Goal: Task Accomplishment & Management: Complete application form

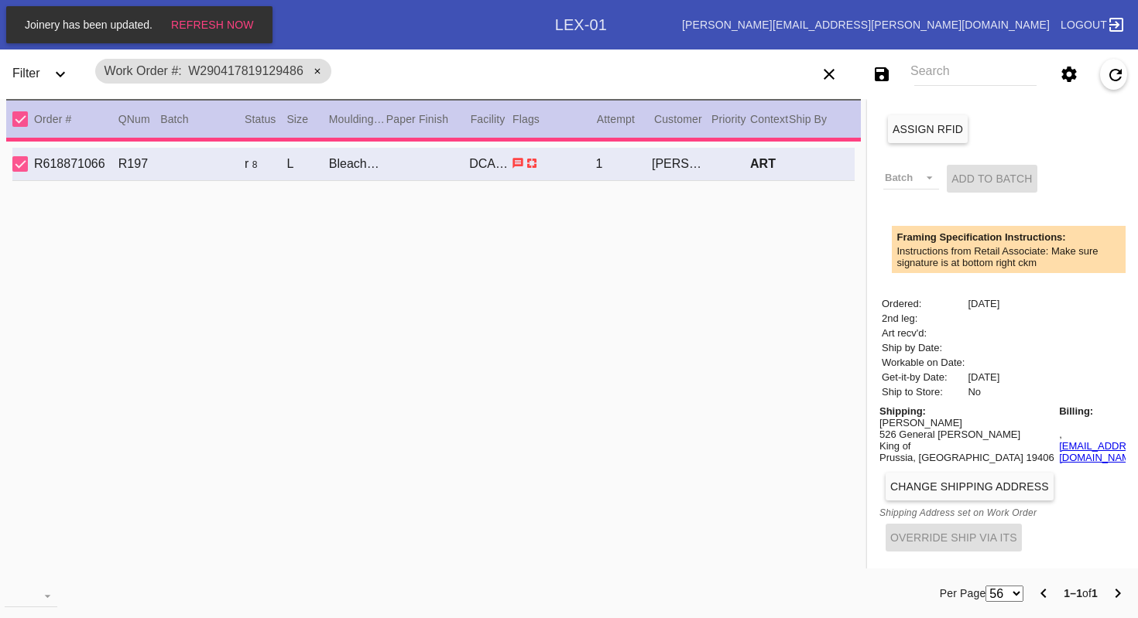
type input "11.0"
type input "8.0"
type input "[DATE]"
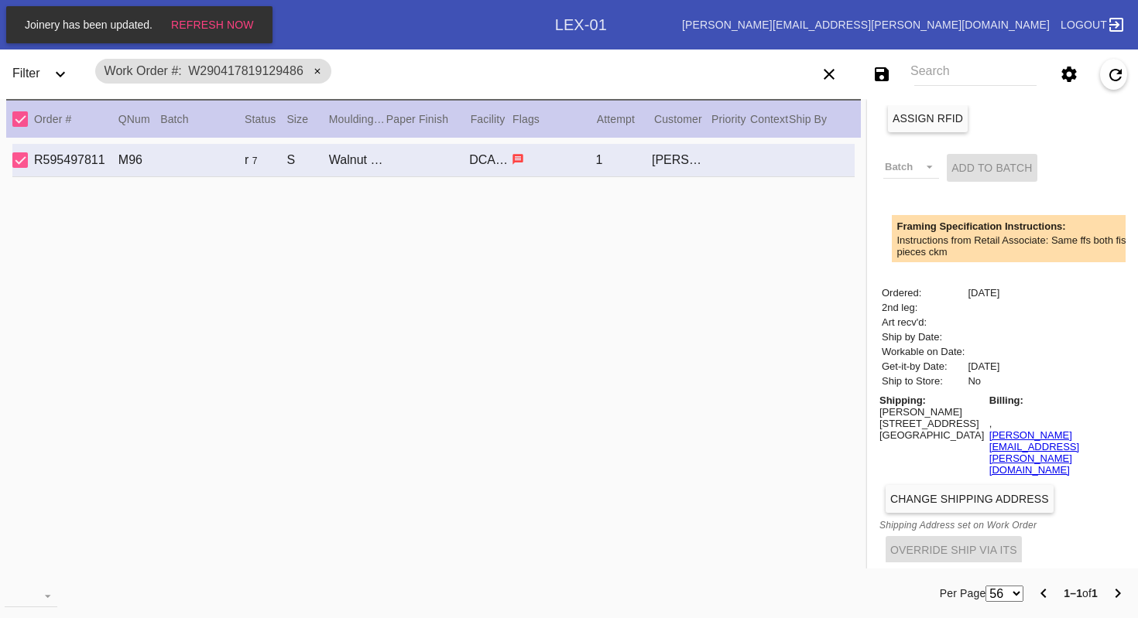
scroll to position [4, 0]
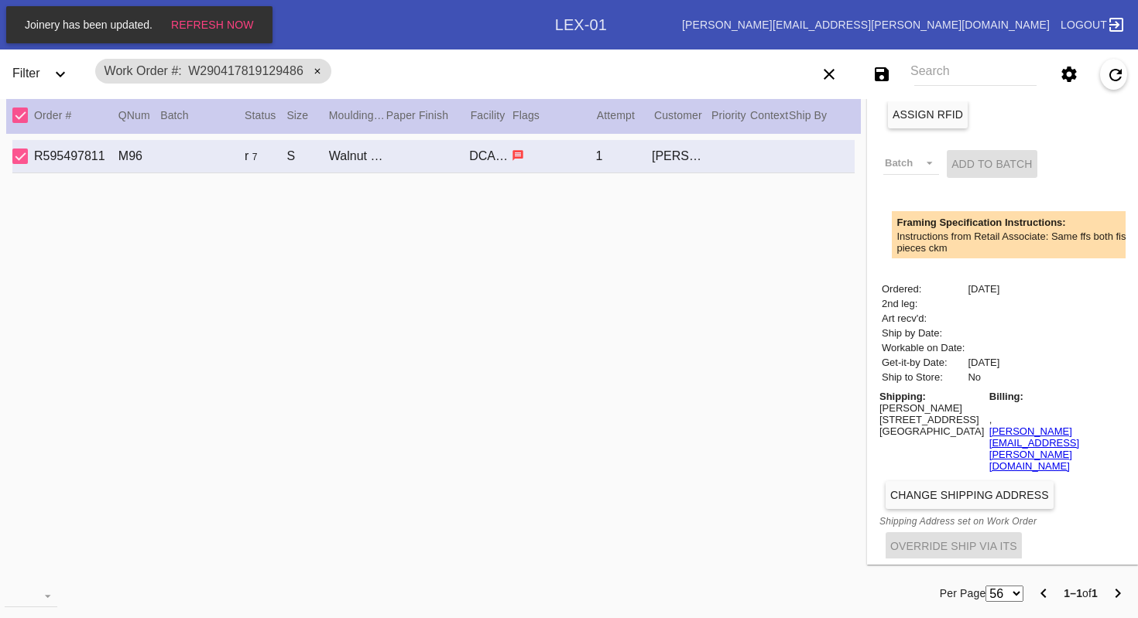
click at [935, 481] on button "Change Shipping Address" at bounding box center [969, 495] width 168 height 28
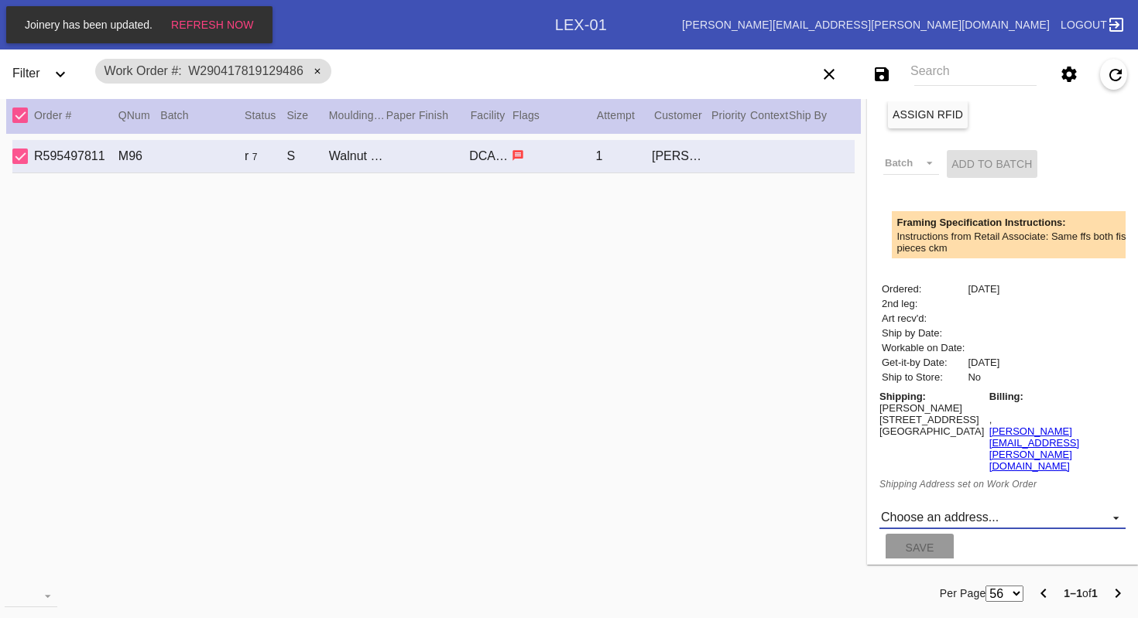
click at [932, 506] on md-select "Choose an address... New address..." at bounding box center [1002, 517] width 246 height 23
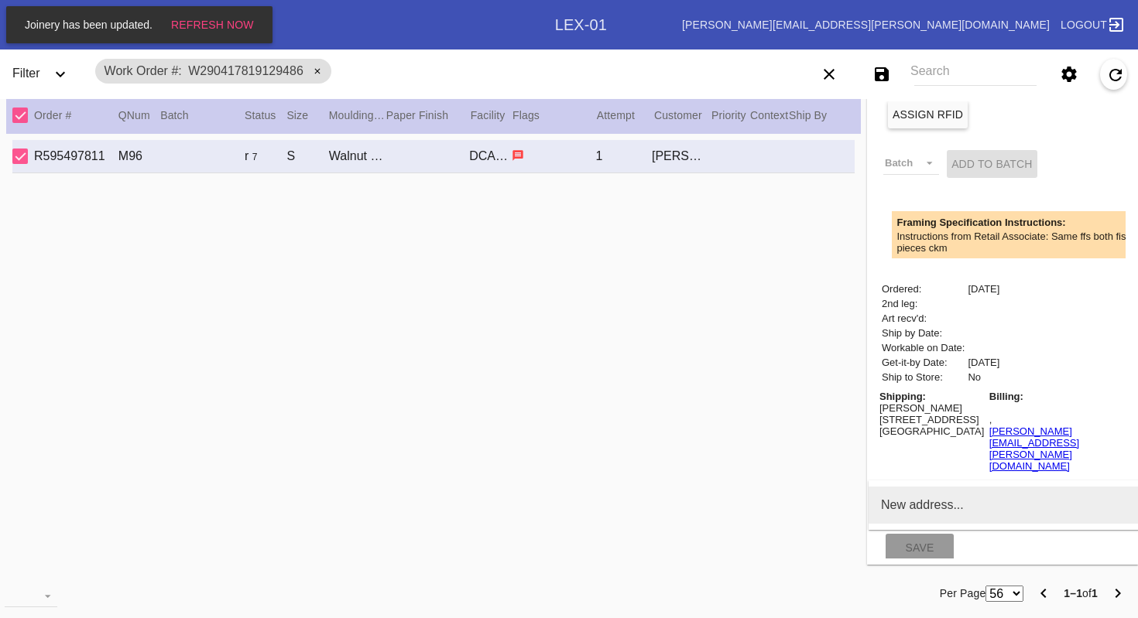
click at [960, 511] on div "New address..." at bounding box center [922, 505] width 83 height 14
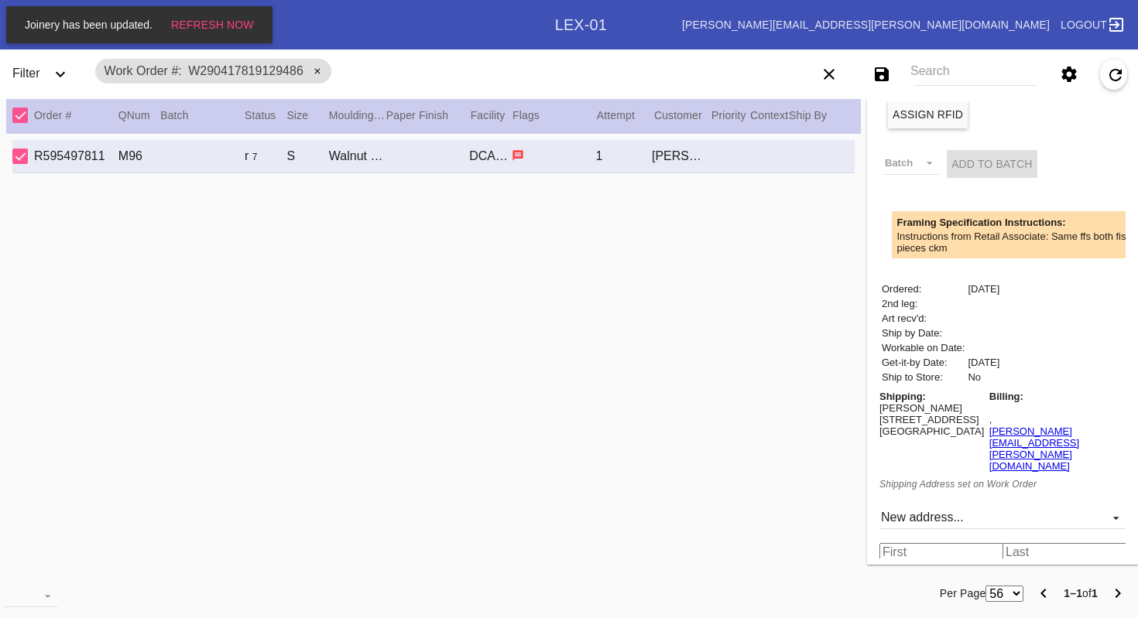
click at [931, 547] on input "text" at bounding box center [943, 552] width 129 height 19
type input "[PERSON_NAME]"
click at [1018, 543] on input "text" at bounding box center [1066, 552] width 129 height 19
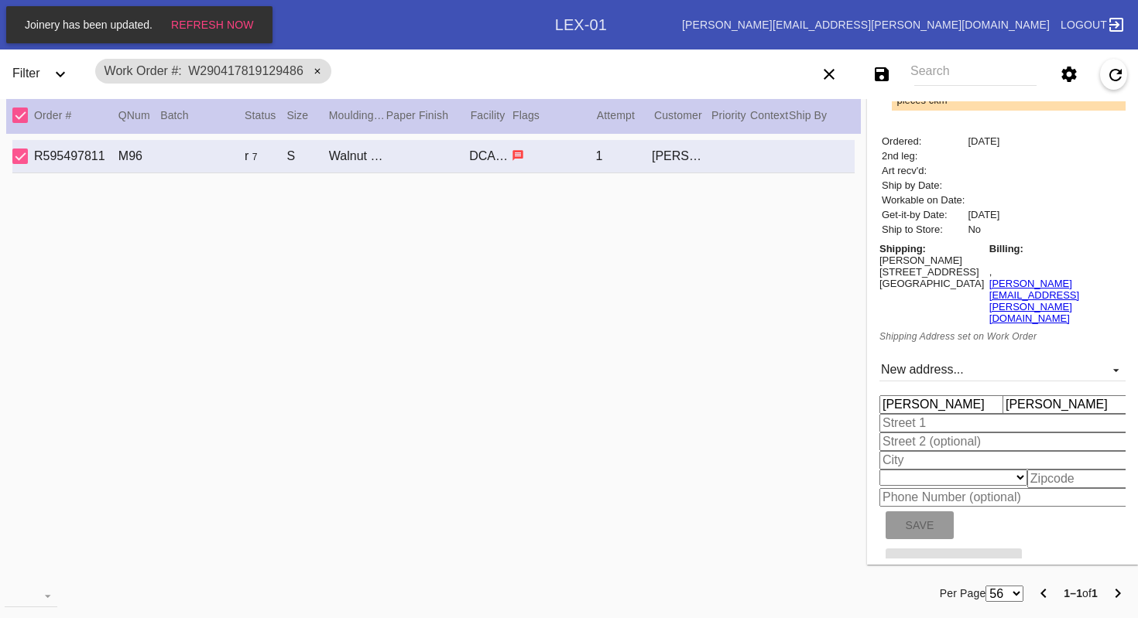
scroll to position [539, 0]
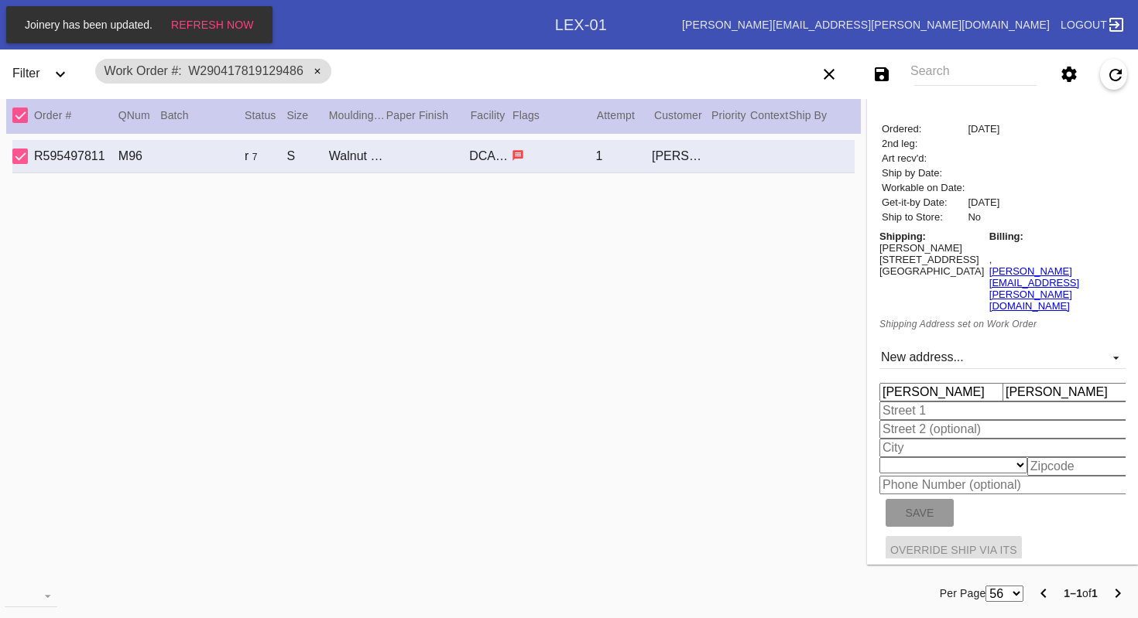
type input "[PERSON_NAME]"
click at [946, 402] on input "text" at bounding box center [1005, 411] width 252 height 19
type input "[STREET_ADDRESS][PERSON_NAME]"
click at [942, 442] on input "text" at bounding box center [1005, 448] width 252 height 19
type input "[GEOGRAPHIC_DATA]"
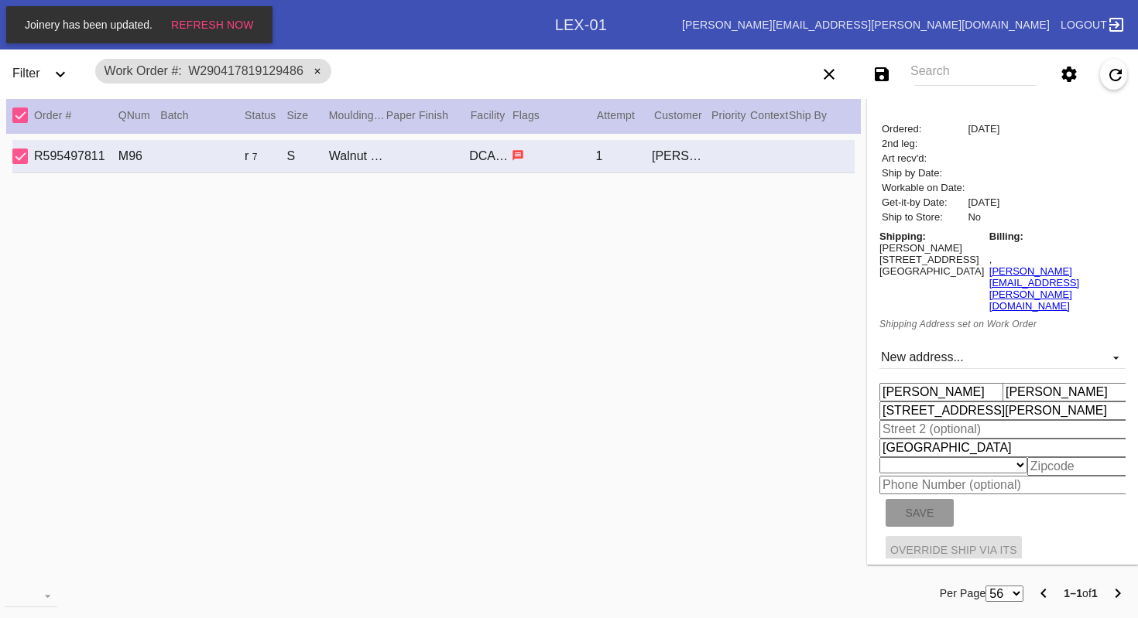
click at [1018, 457] on select "[US_STATE] [US_STATE] [US_STATE] [US_STATE] [US_STATE] [US_STATE] [US_STATE] [U…" at bounding box center [953, 465] width 148 height 16
select select "number:31"
click at [1051, 460] on input "text" at bounding box center [1079, 466] width 104 height 19
type input "45243"
click at [921, 510] on span "Save" at bounding box center [919, 513] width 29 height 12
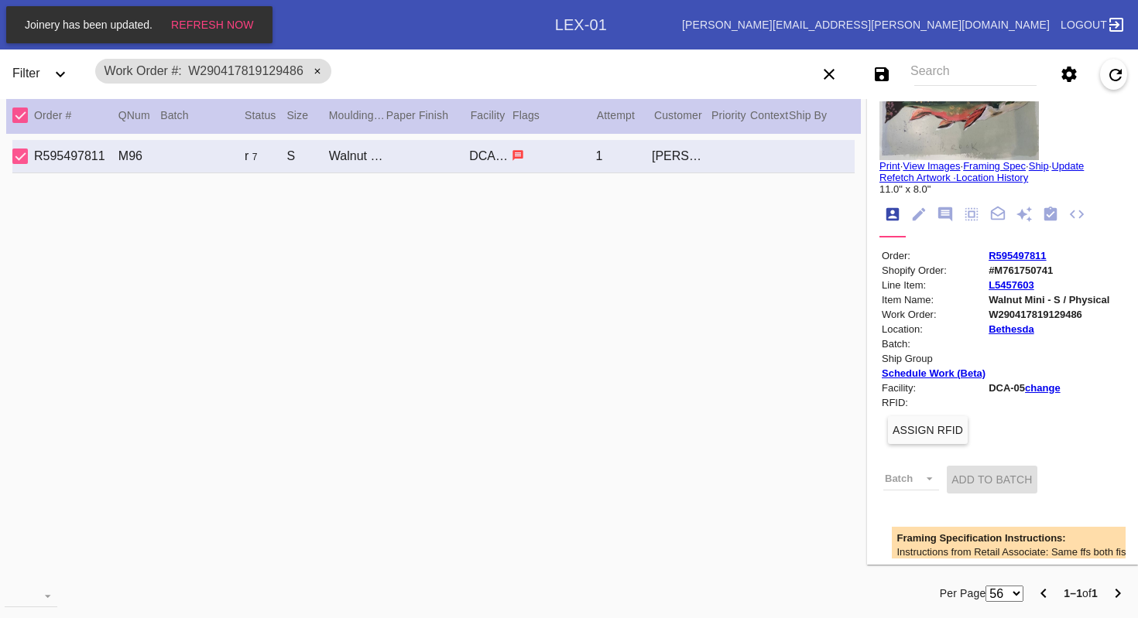
scroll to position [0, 0]
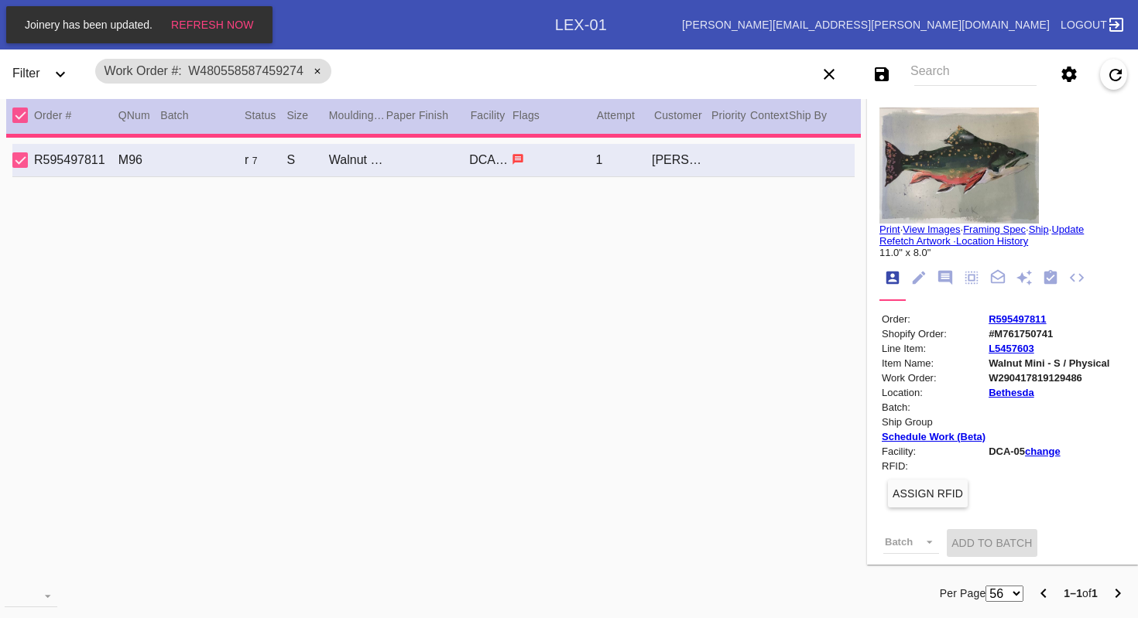
type input "7.5"
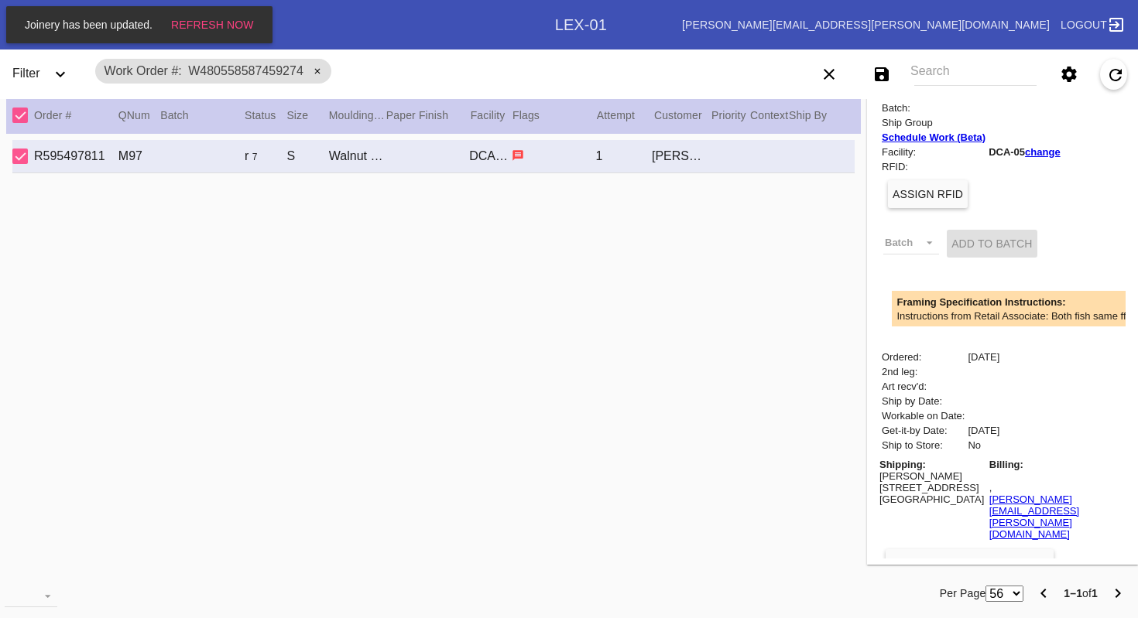
scroll to position [379, 0]
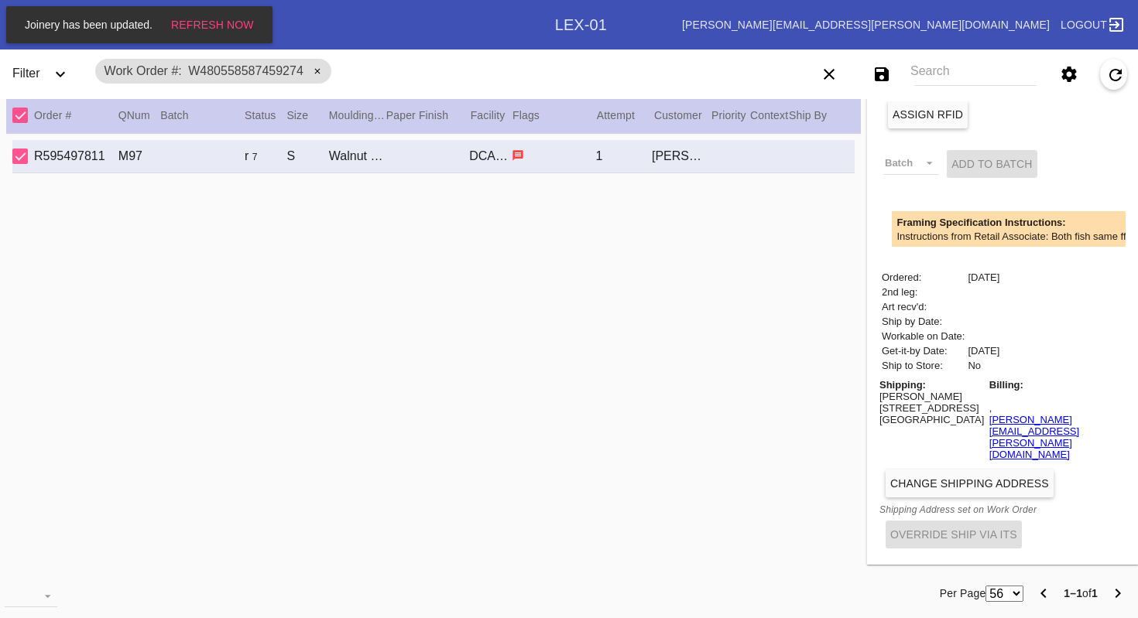
click at [938, 477] on span "Change Shipping Address" at bounding box center [969, 483] width 159 height 12
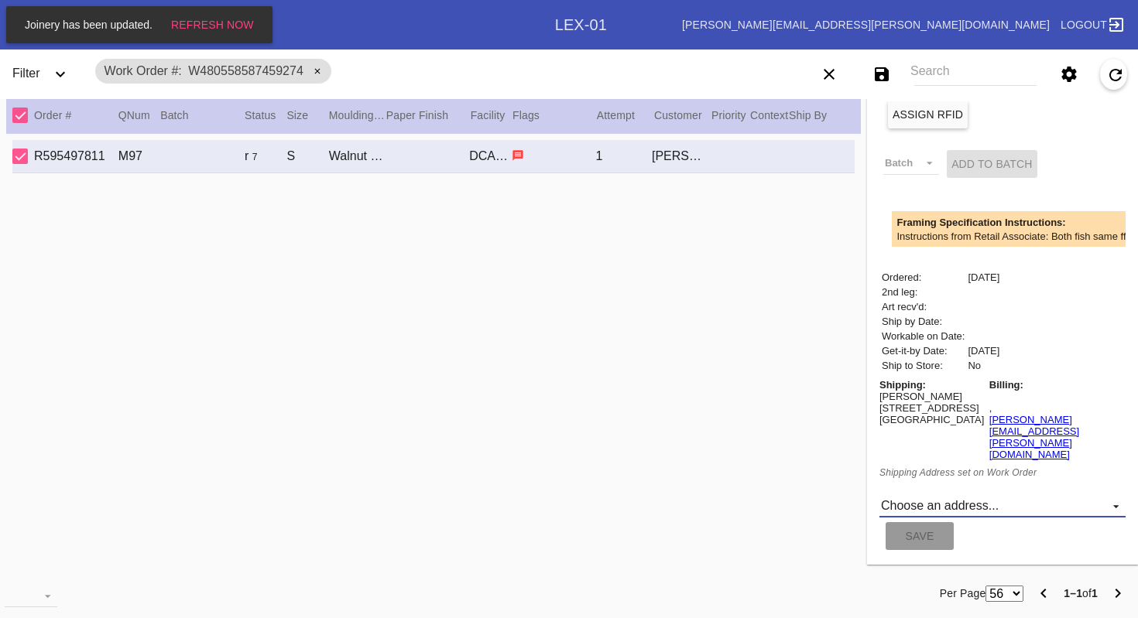
click at [938, 505] on md-select "Choose an address... [STREET_ADDRESS][PERSON_NAME] New address..." at bounding box center [1002, 506] width 246 height 23
click at [938, 505] on div "[STREET_ADDRESS][PERSON_NAME]" at bounding box center [993, 505] width 224 height 14
click at [917, 533] on span "Save" at bounding box center [919, 536] width 29 height 12
